Goal: Navigation & Orientation: Find specific page/section

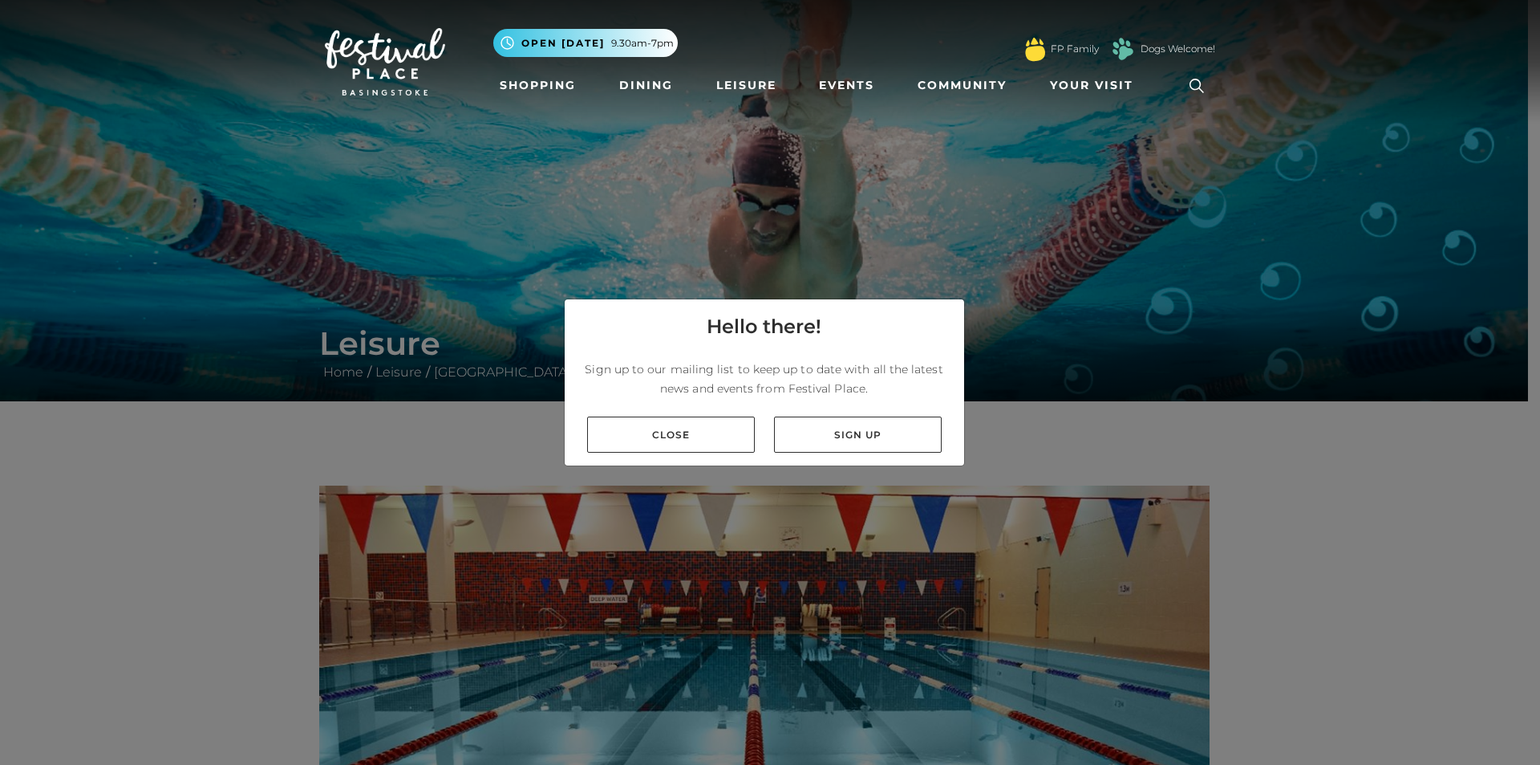
click at [691, 439] on link "Close" at bounding box center [671, 434] width 168 height 36
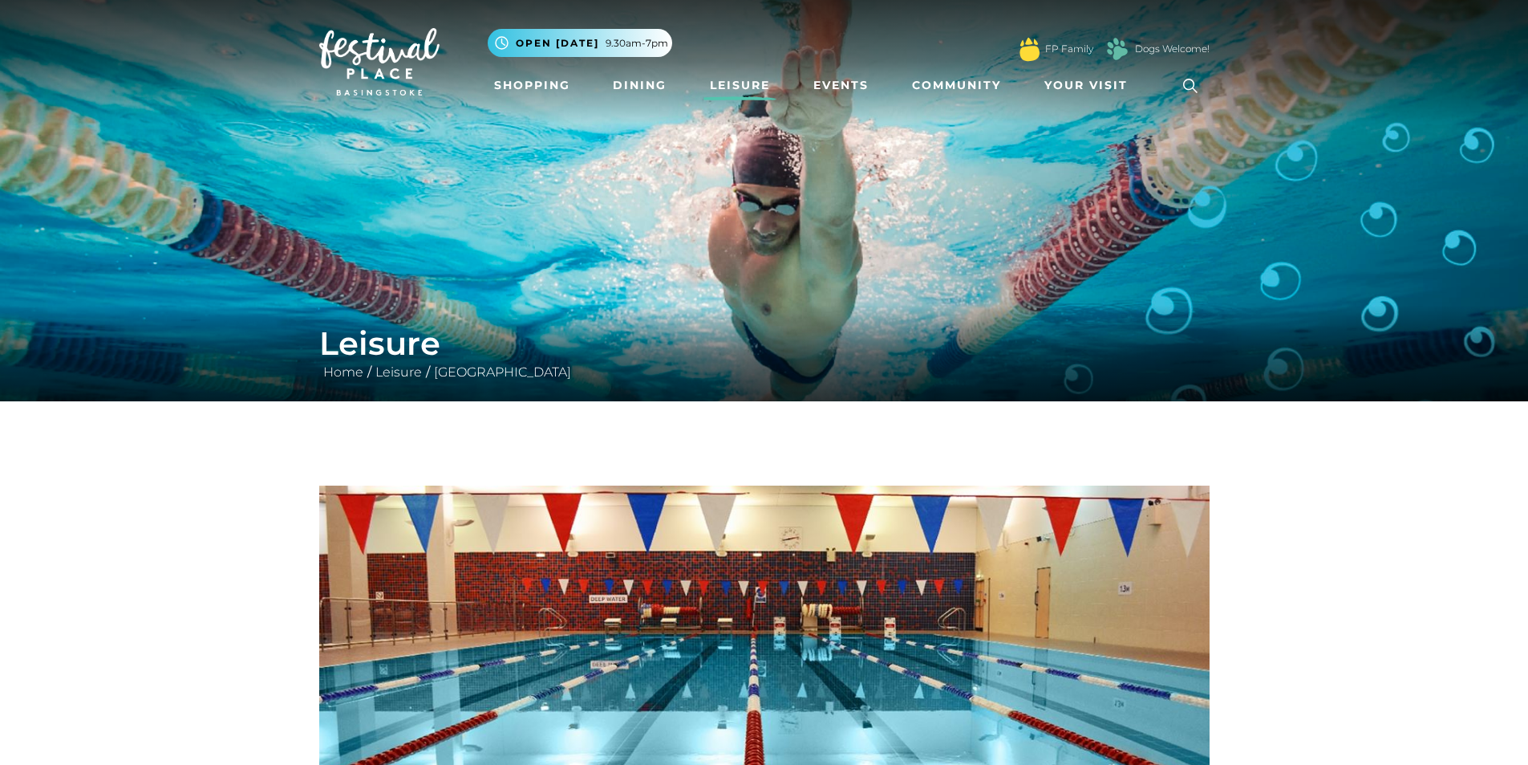
click at [729, 80] on link "Leisure" at bounding box center [740, 86] width 73 height 30
click at [547, 374] on link "[GEOGRAPHIC_DATA]" at bounding box center [502, 371] width 145 height 15
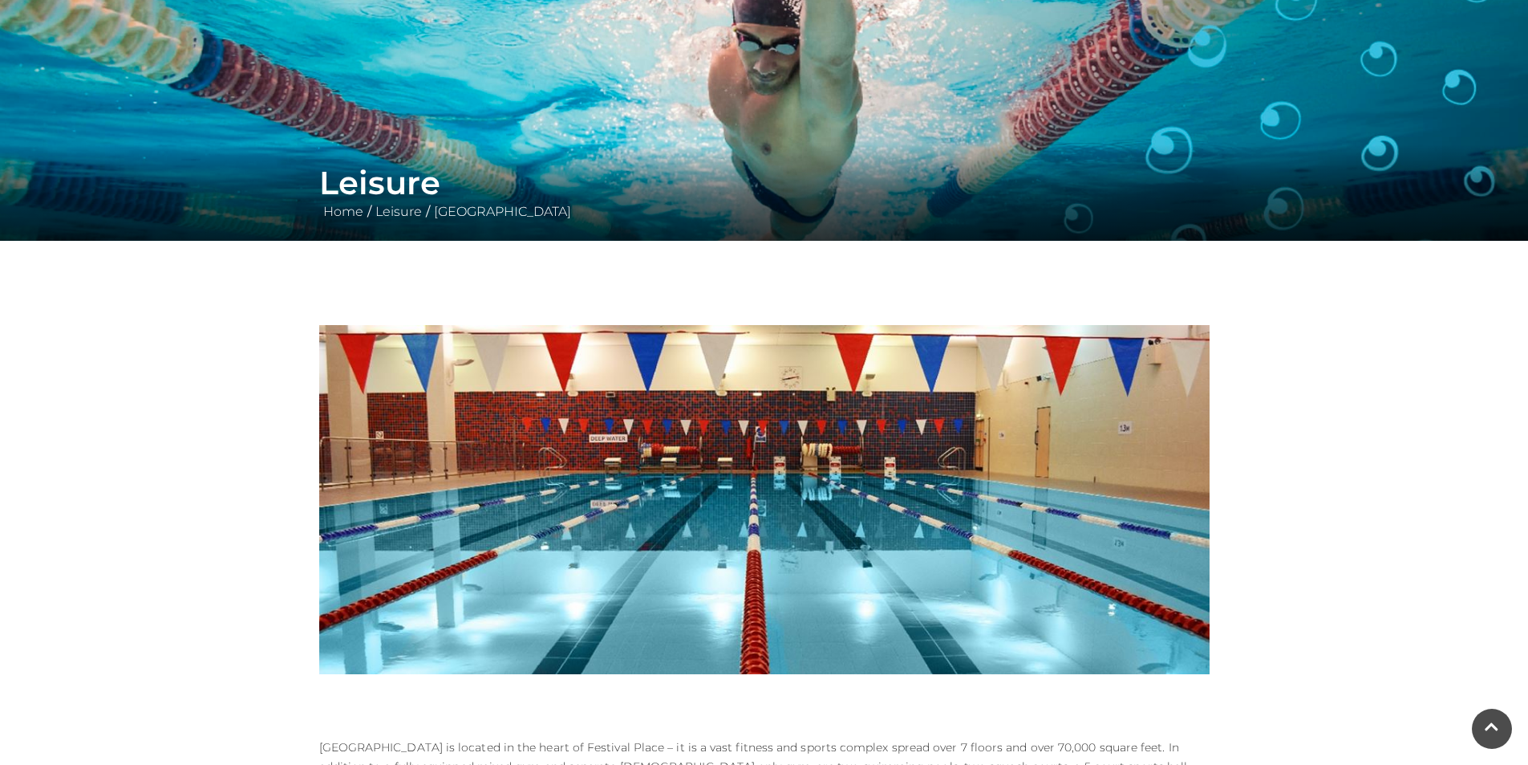
scroll to position [80, 0]
